Goal: Information Seeking & Learning: Learn about a topic

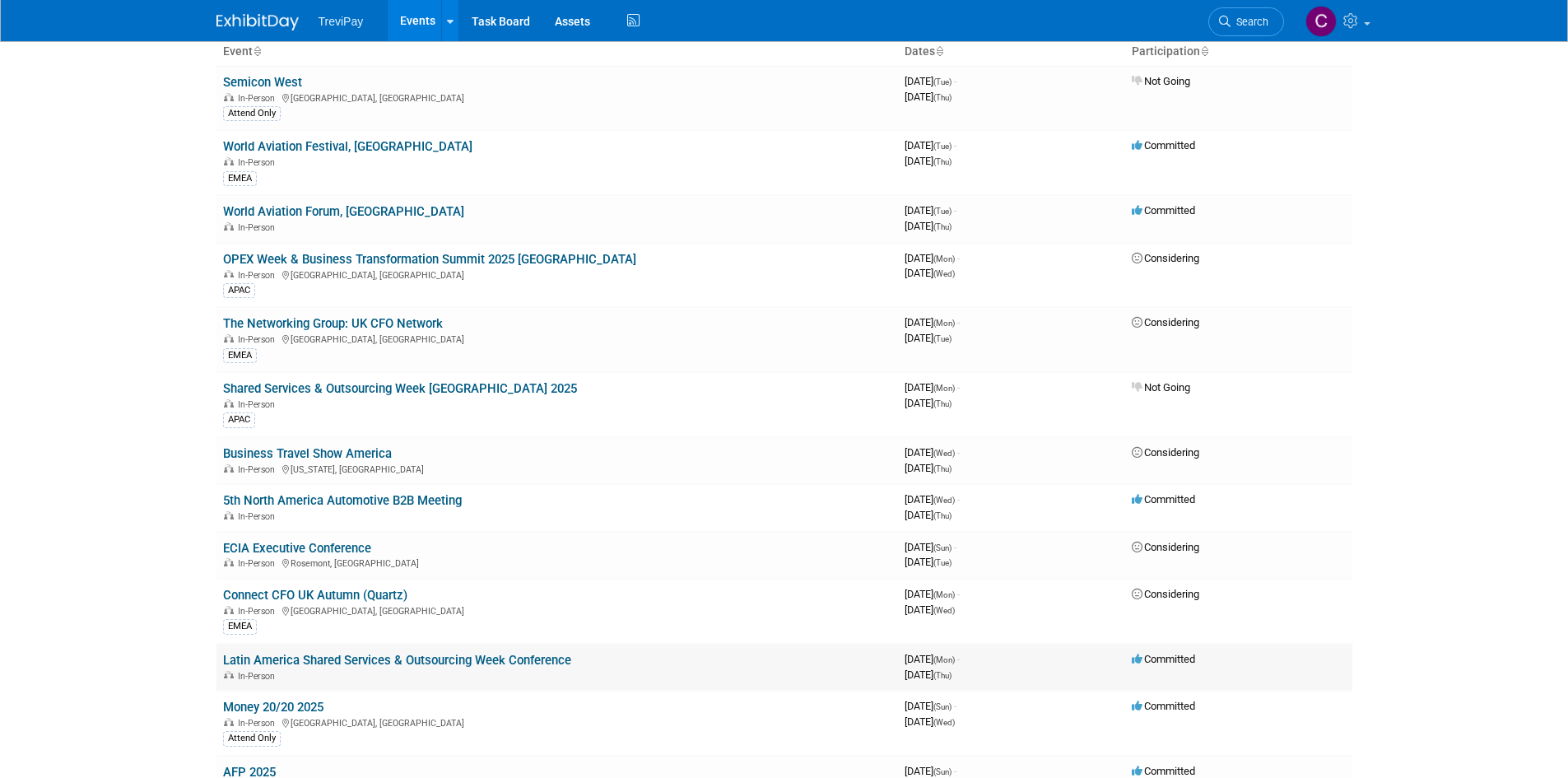
scroll to position [235, 0]
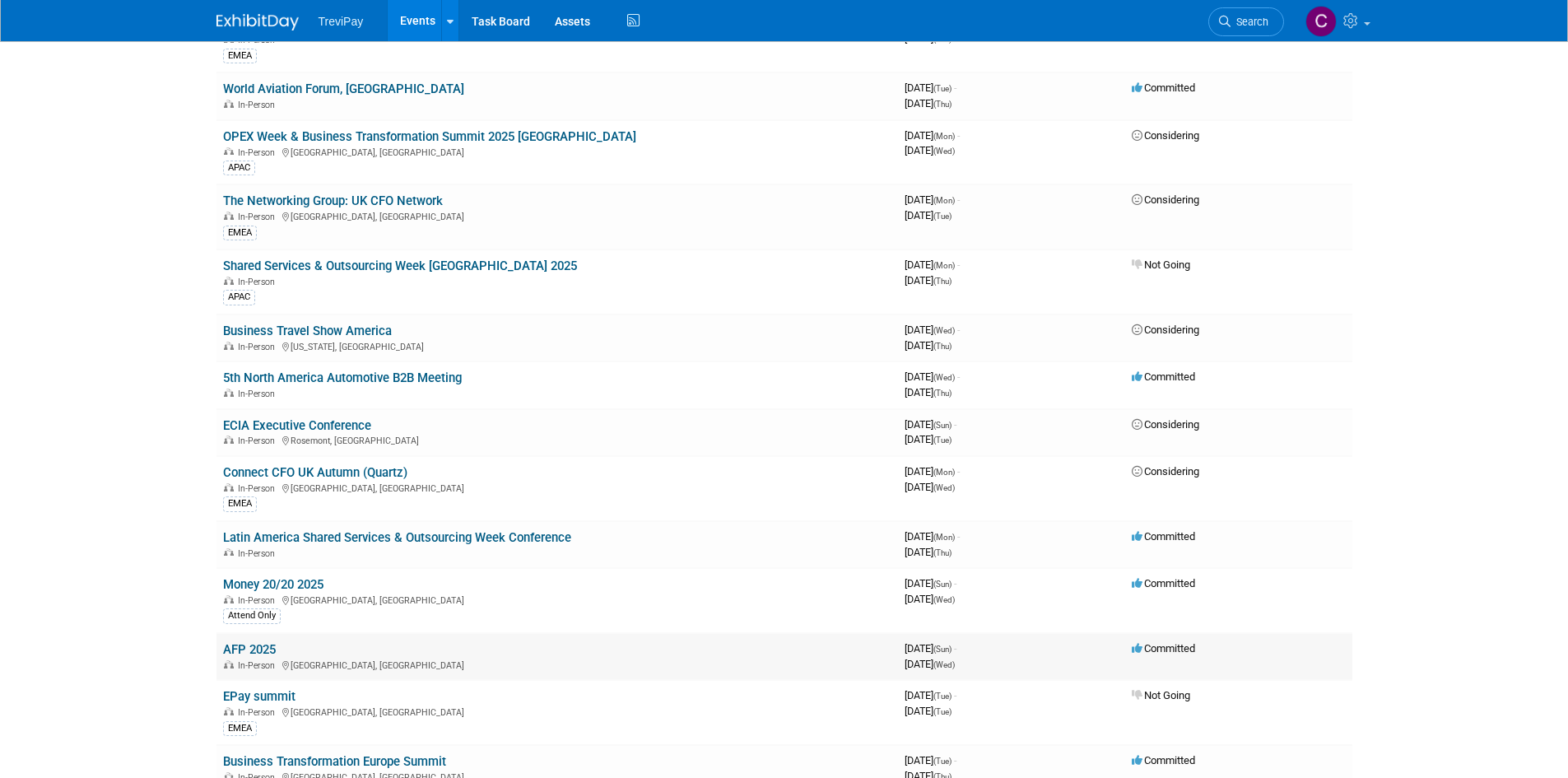
click at [254, 646] on link "AFP 2025" at bounding box center [249, 649] width 53 height 15
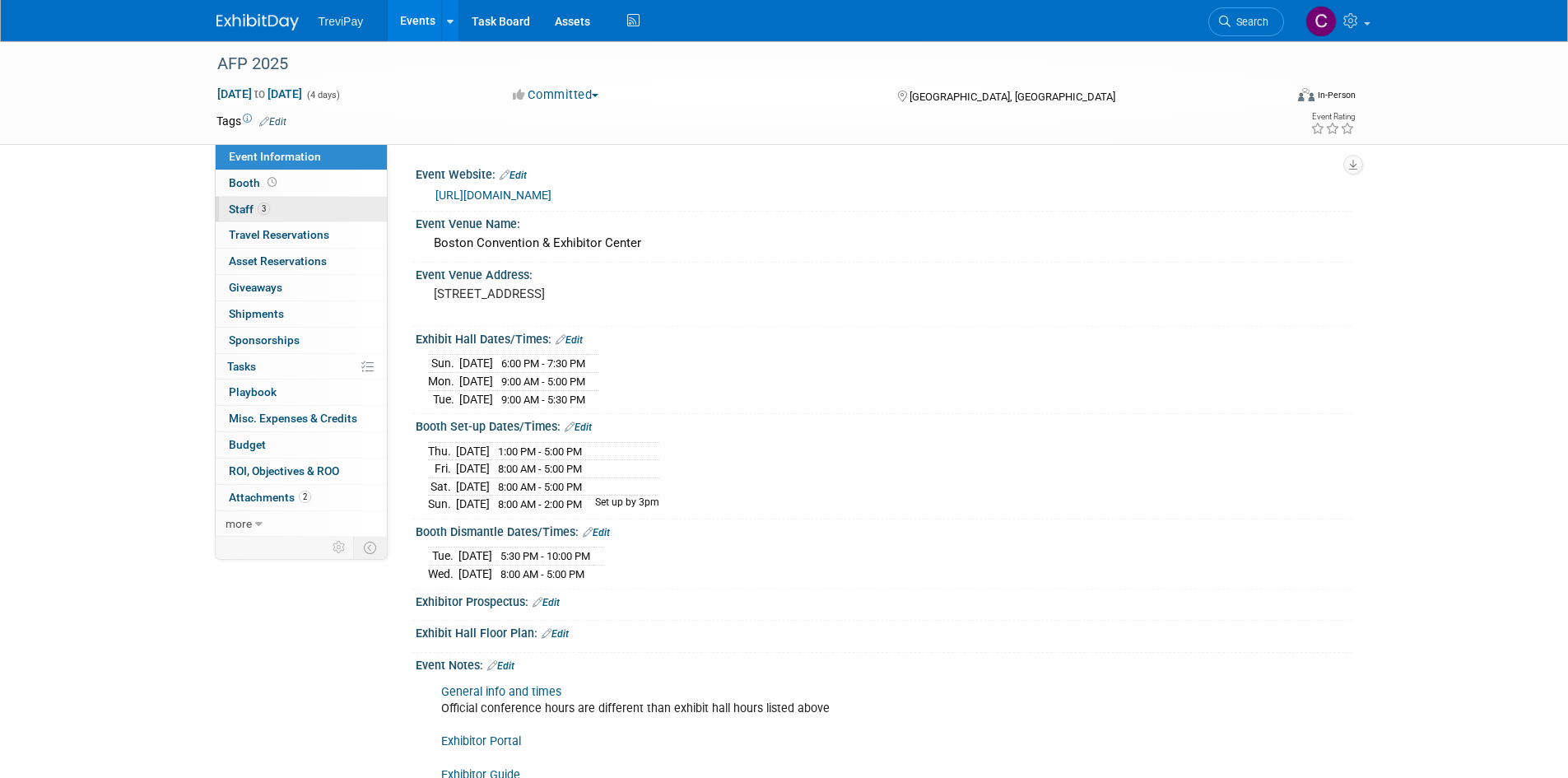
click at [336, 203] on link "3 Staff 3" at bounding box center [301, 209] width 172 height 26
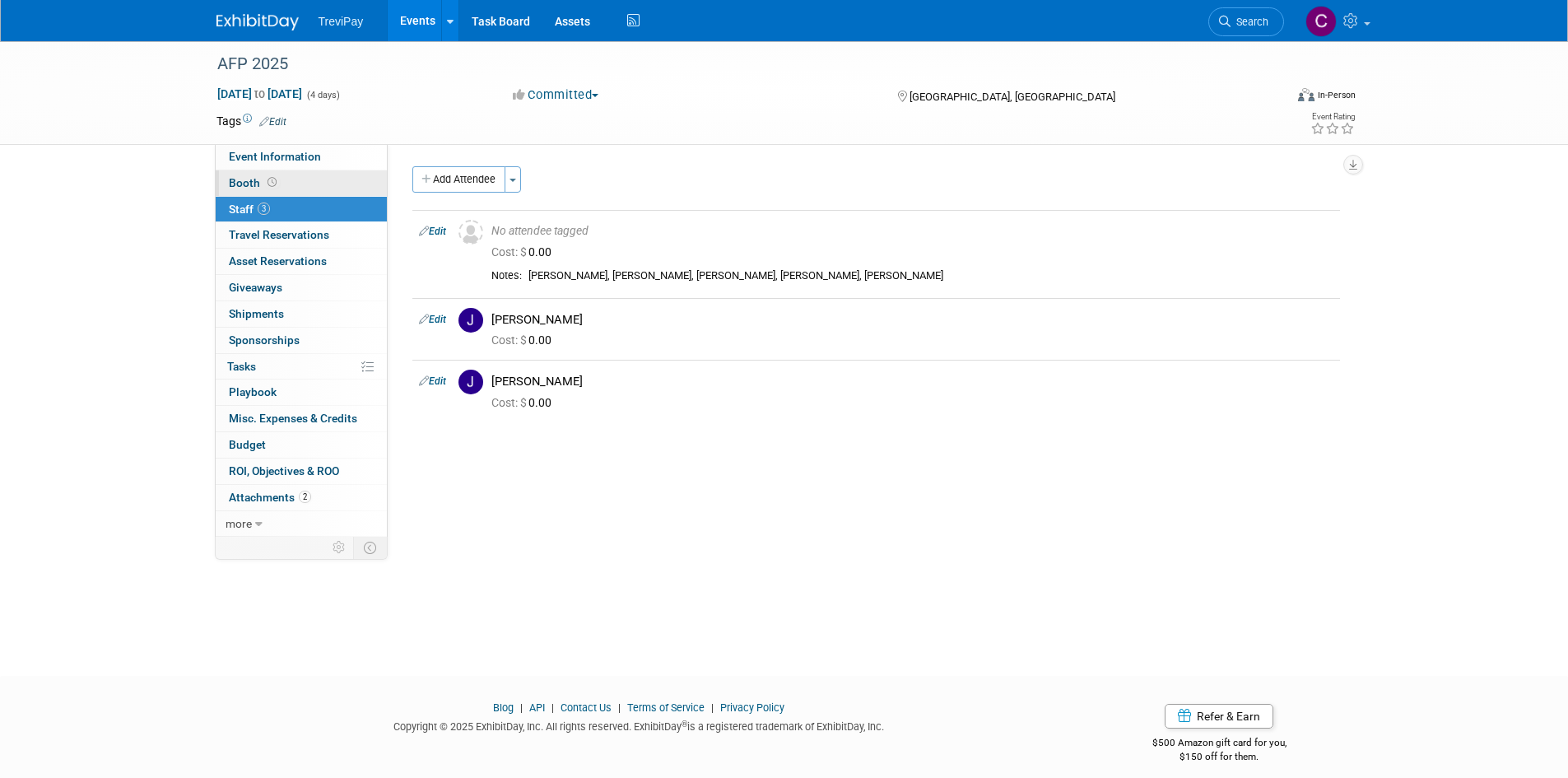
click at [318, 175] on link "Booth" at bounding box center [301, 184] width 172 height 26
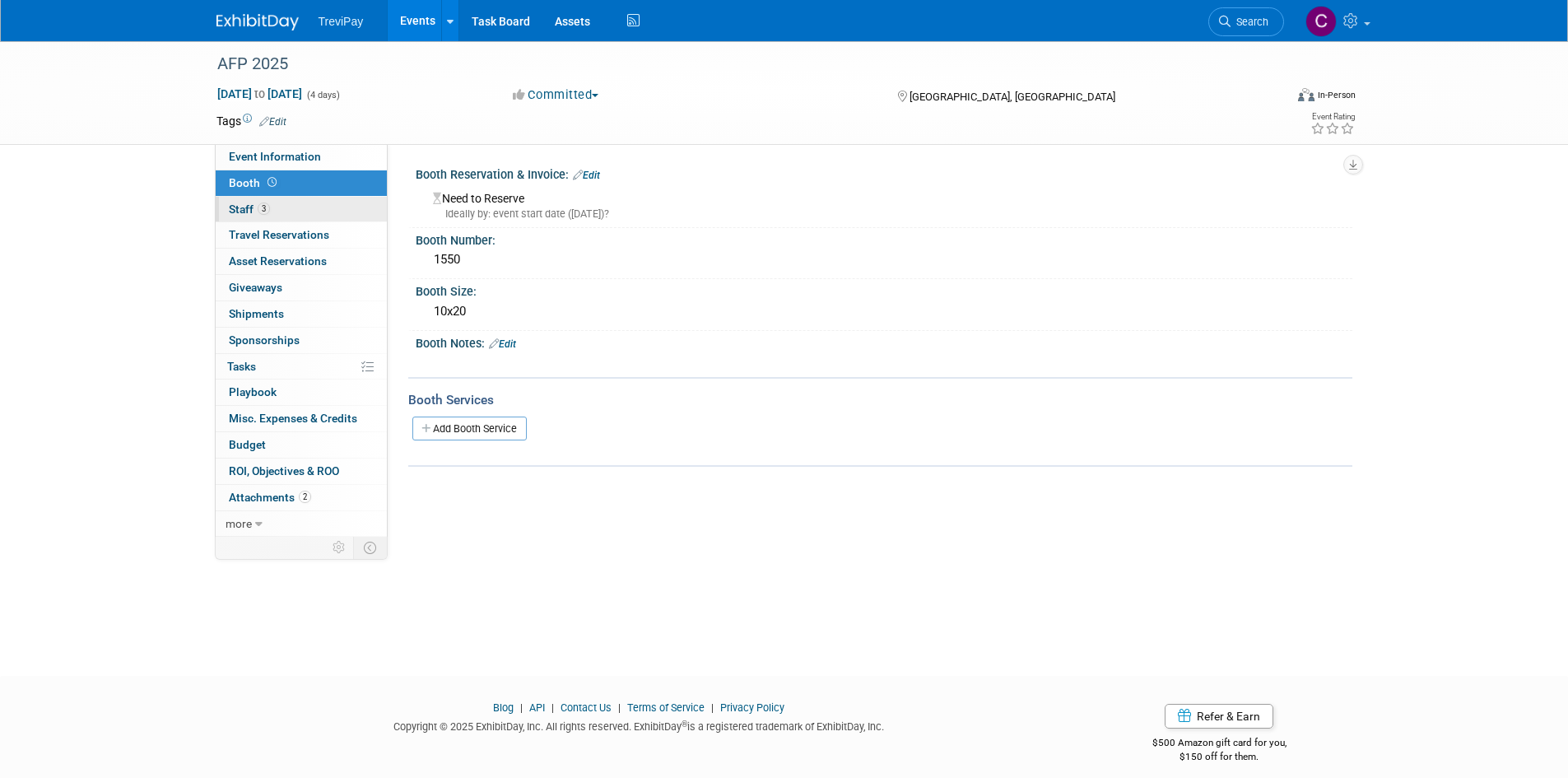
click at [308, 203] on link "3 Staff 3" at bounding box center [301, 209] width 172 height 26
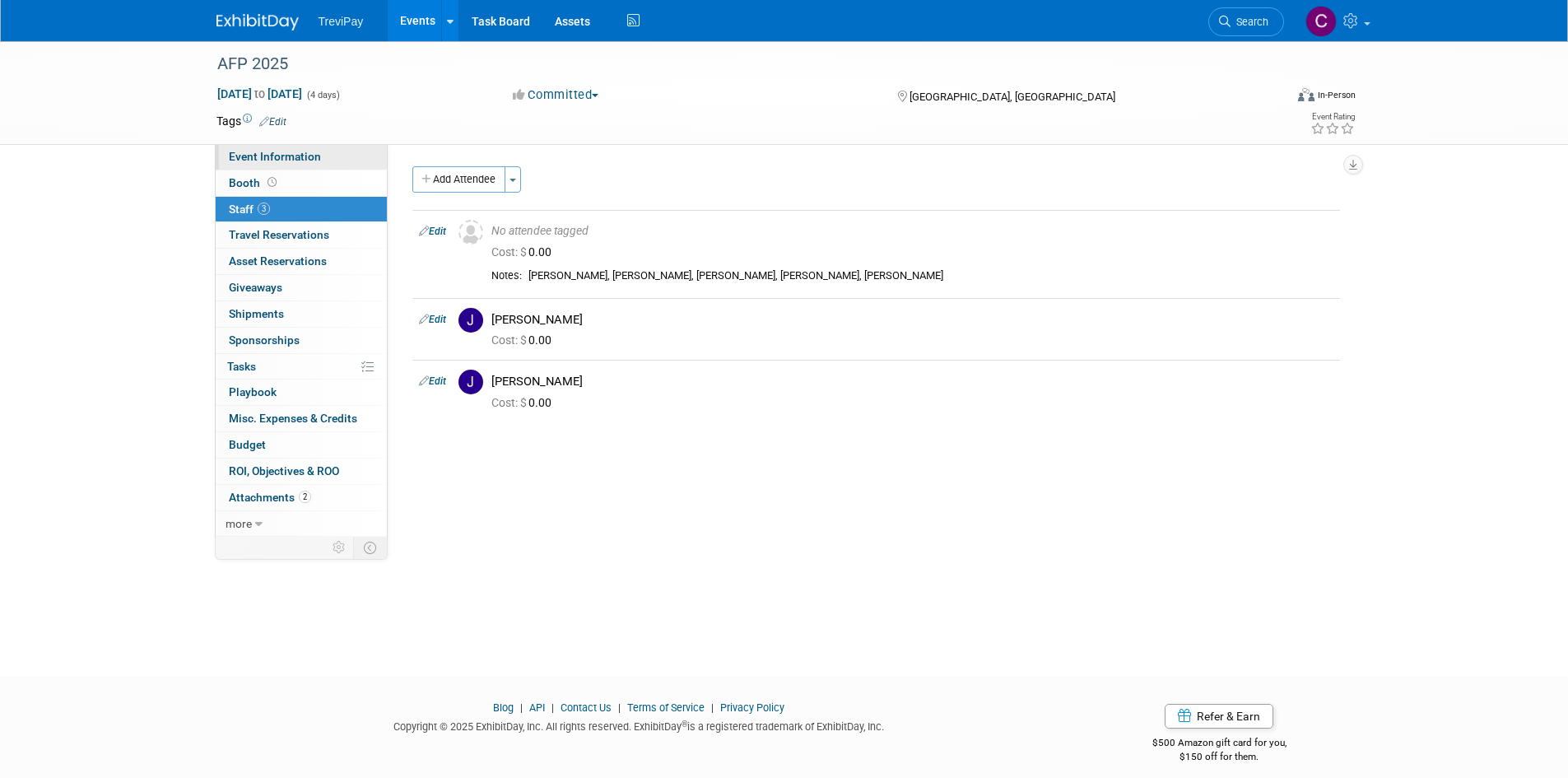
click at [324, 157] on link "Event Information" at bounding box center [301, 157] width 172 height 26
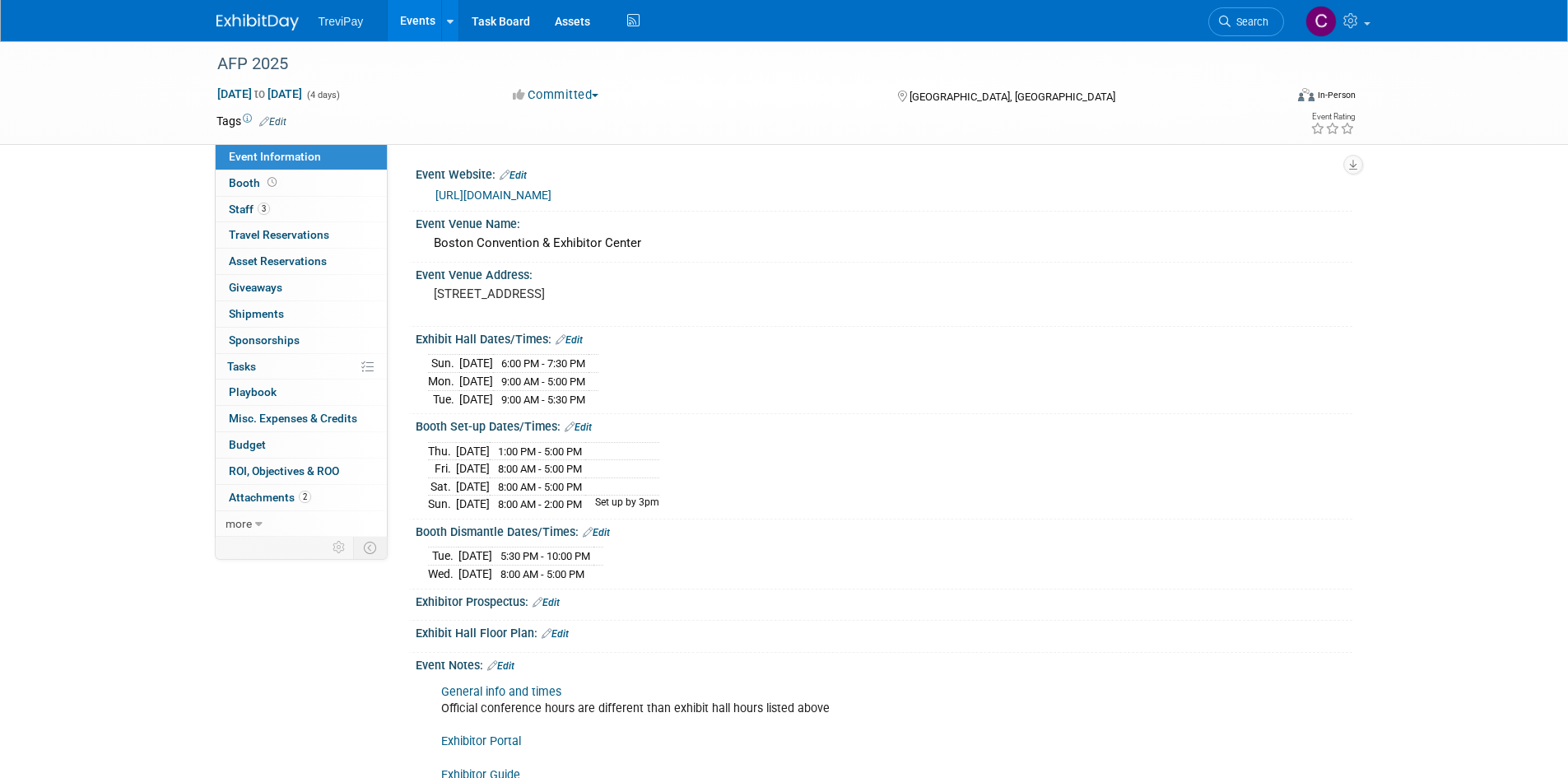
click at [518, 189] on link "https://conference.afponline.org/" at bounding box center [494, 194] width 116 height 13
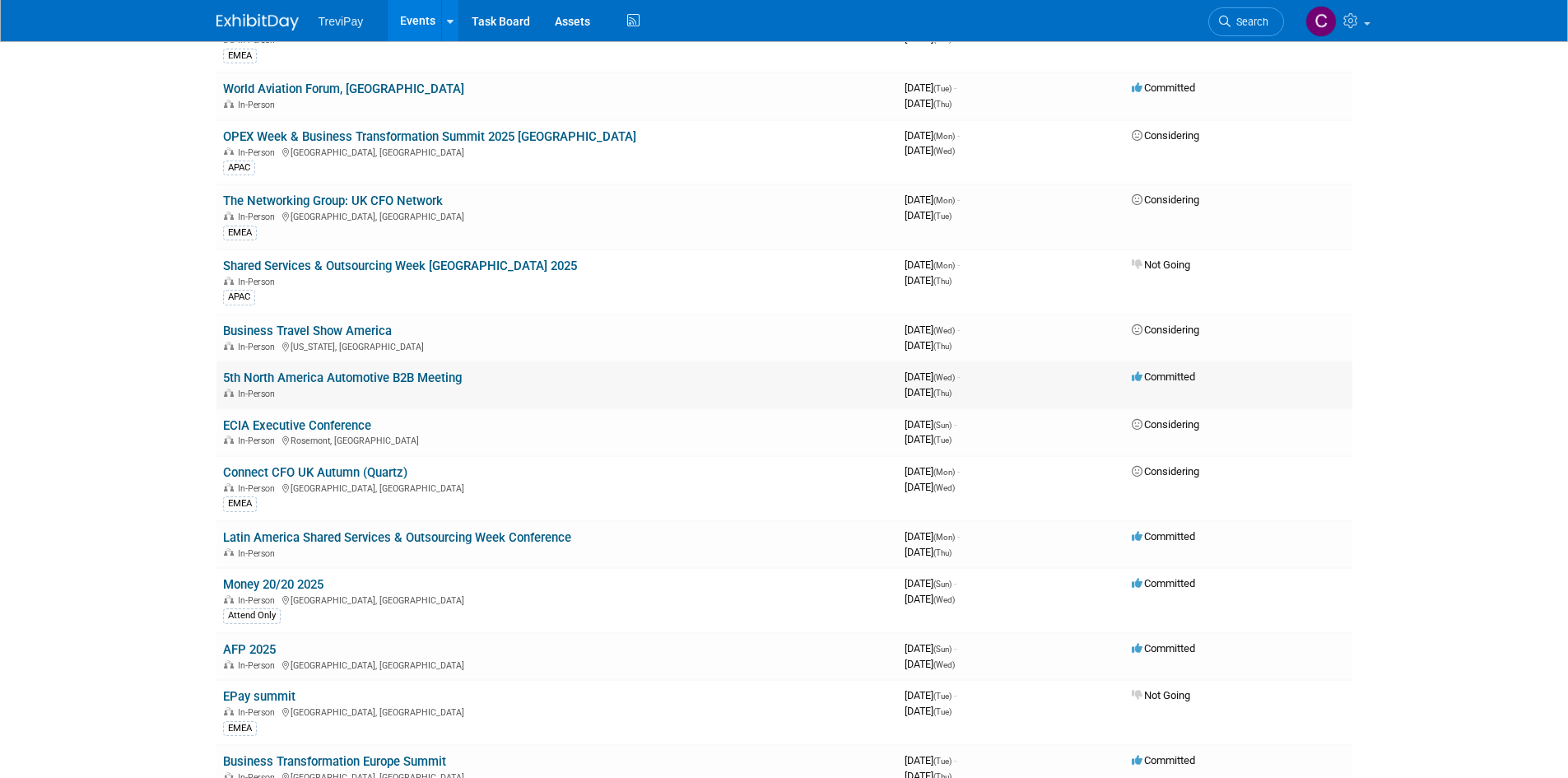
click at [387, 376] on link "5th North America Automotive B2B Meeting" at bounding box center [342, 377] width 238 height 15
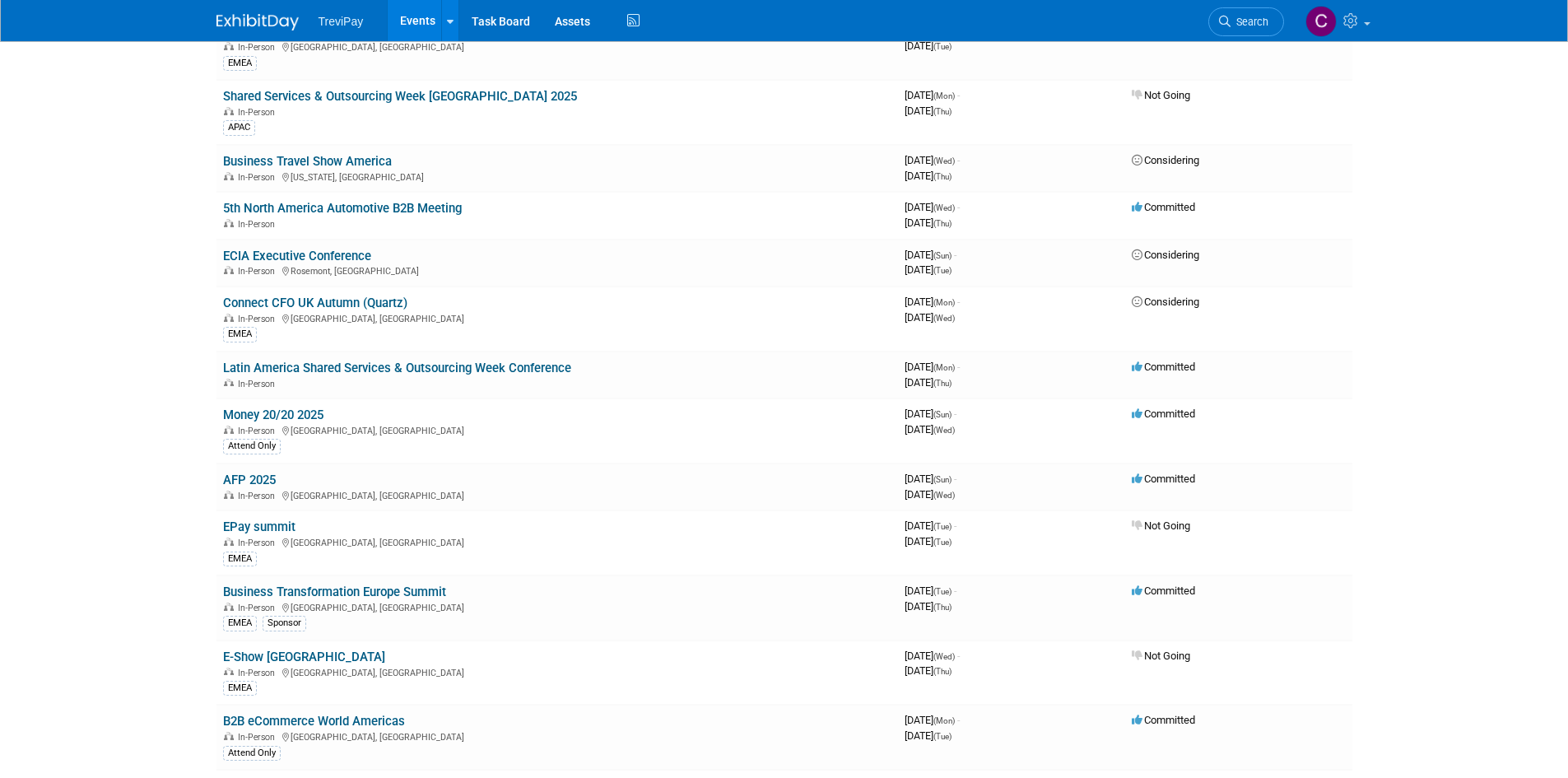
scroll to position [404, 0]
click at [462, 368] on link "Latin America Shared Services & Outsourcing Week Conference" at bounding box center [397, 368] width 348 height 15
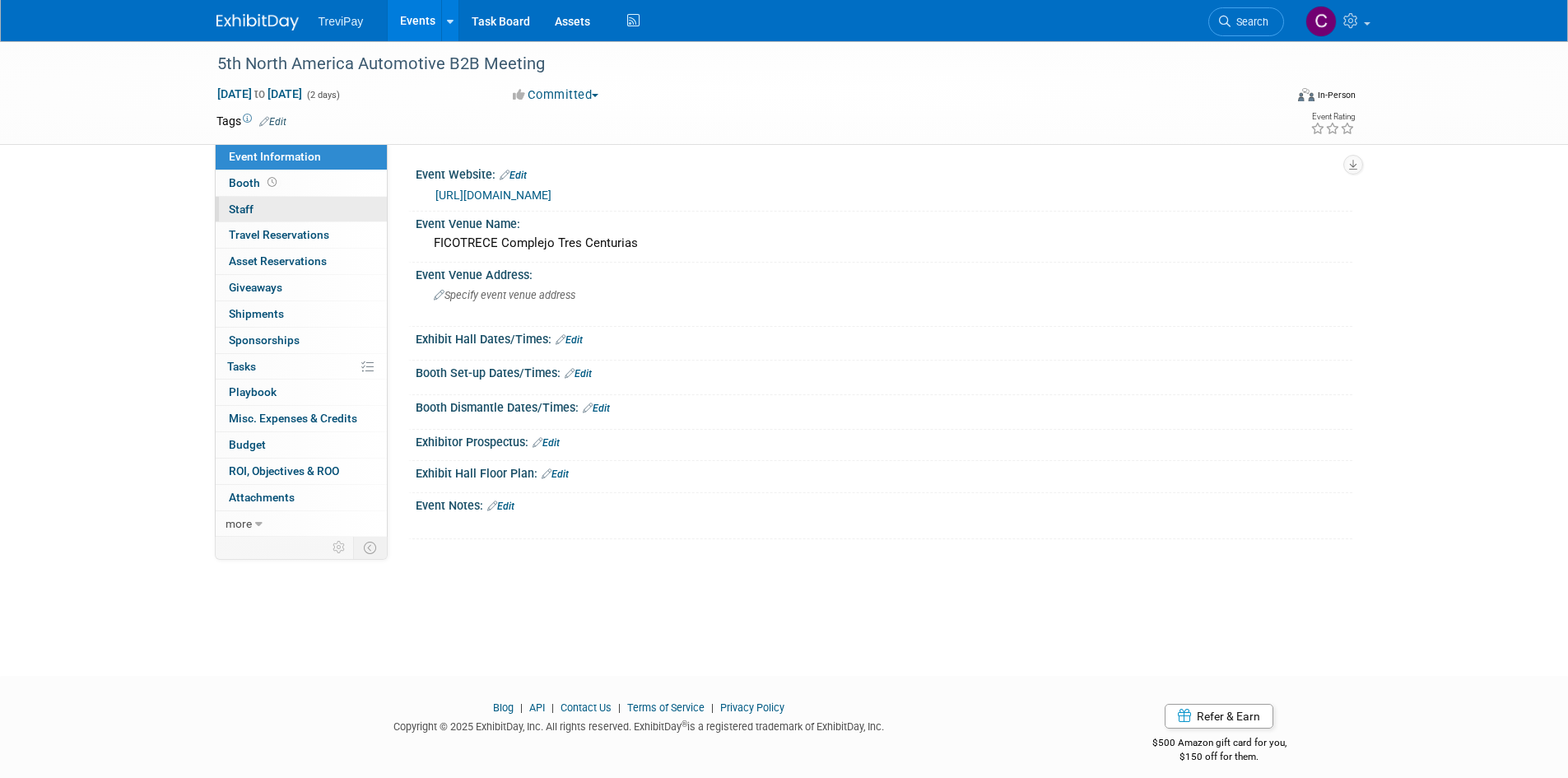
click at [289, 206] on link "0 Staff 0" at bounding box center [301, 209] width 172 height 26
click at [552, 191] on link "[URL][DOMAIN_NAME]" at bounding box center [494, 194] width 116 height 13
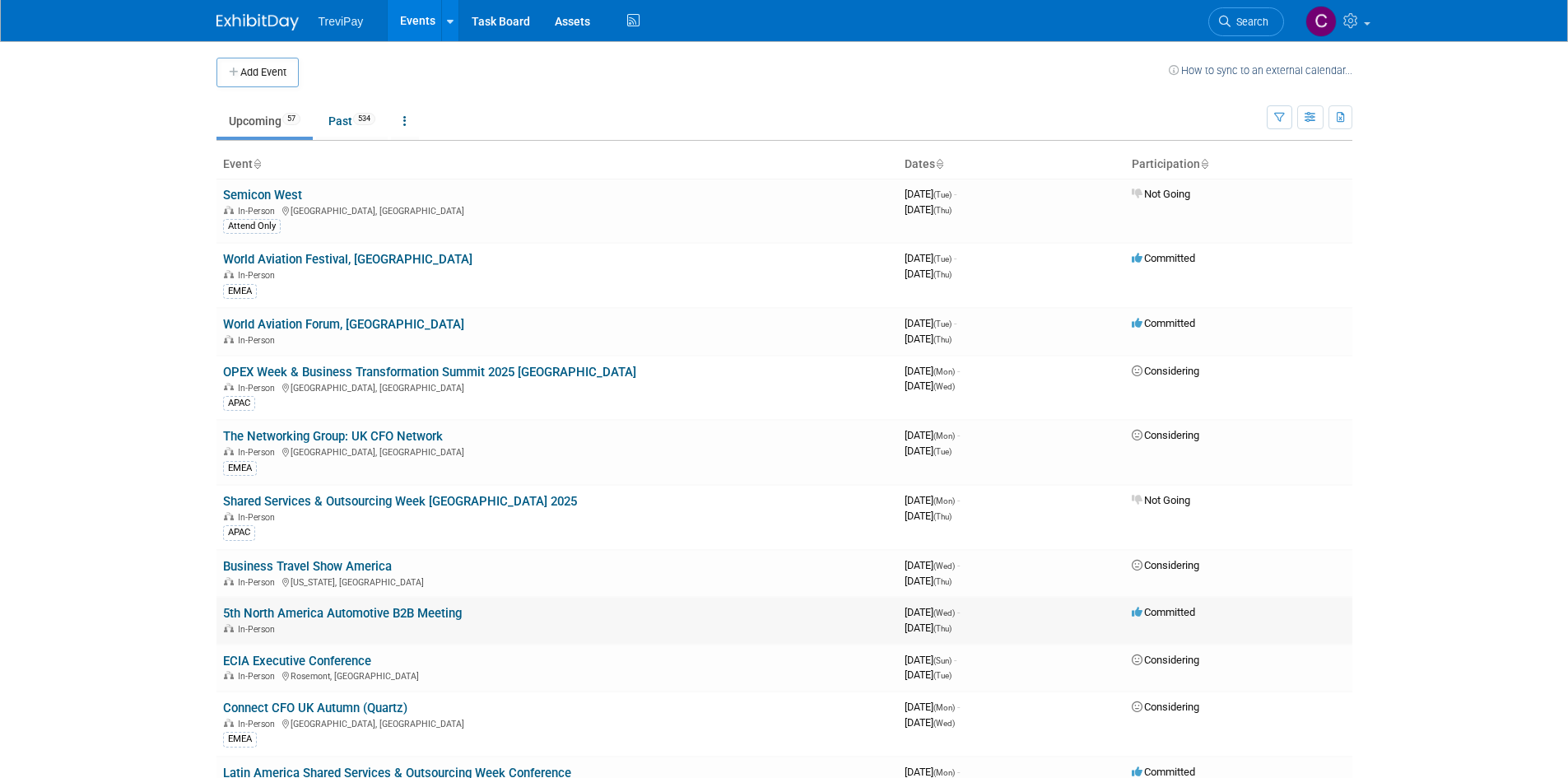
click at [426, 614] on link "5th North America Automotive B2B Meeting" at bounding box center [342, 612] width 238 height 15
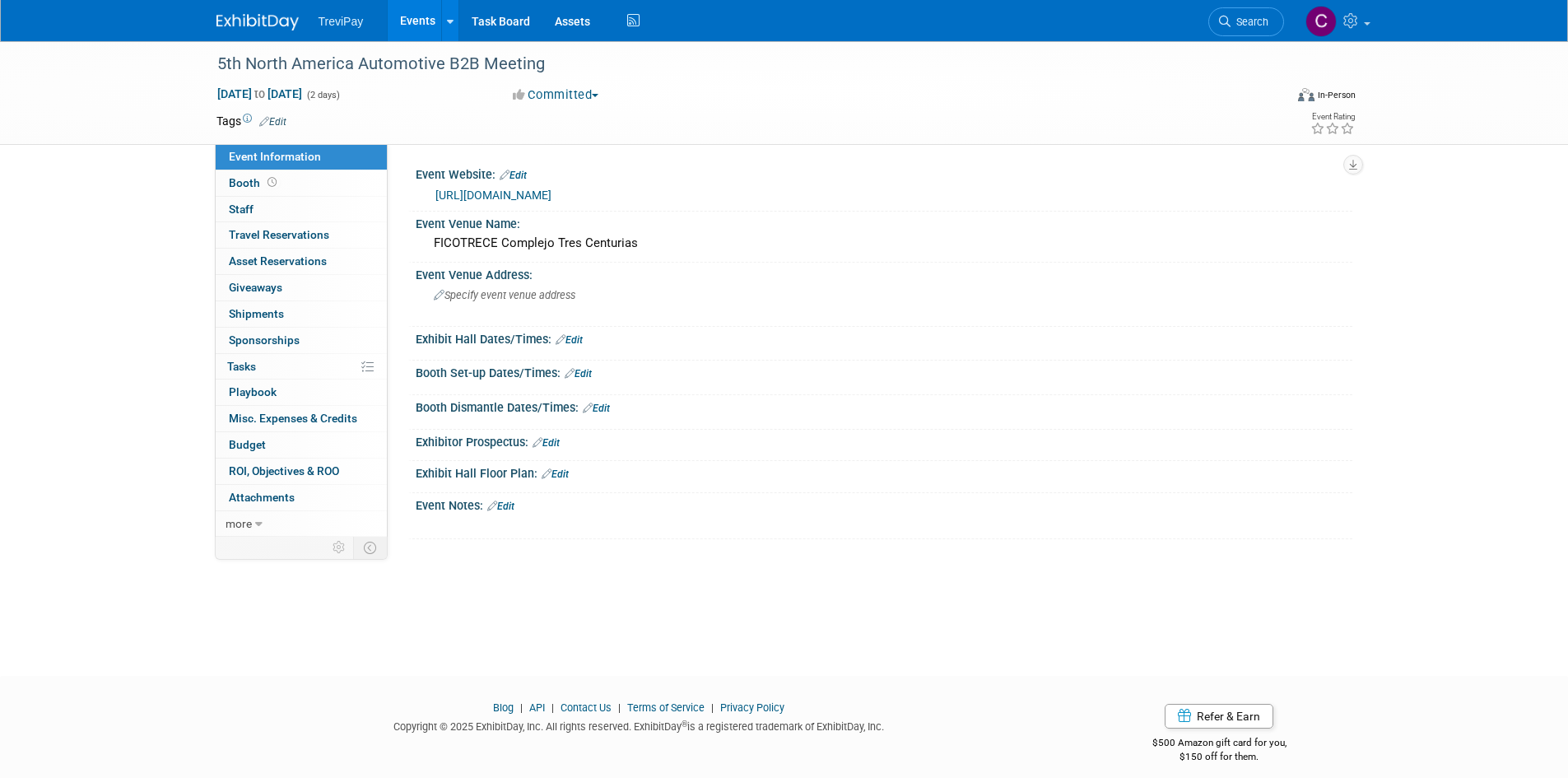
click at [530, 194] on link "http://auto.capim.com.mx" at bounding box center [494, 194] width 116 height 13
